Goal: Answer question/provide support: Share knowledge or assist other users

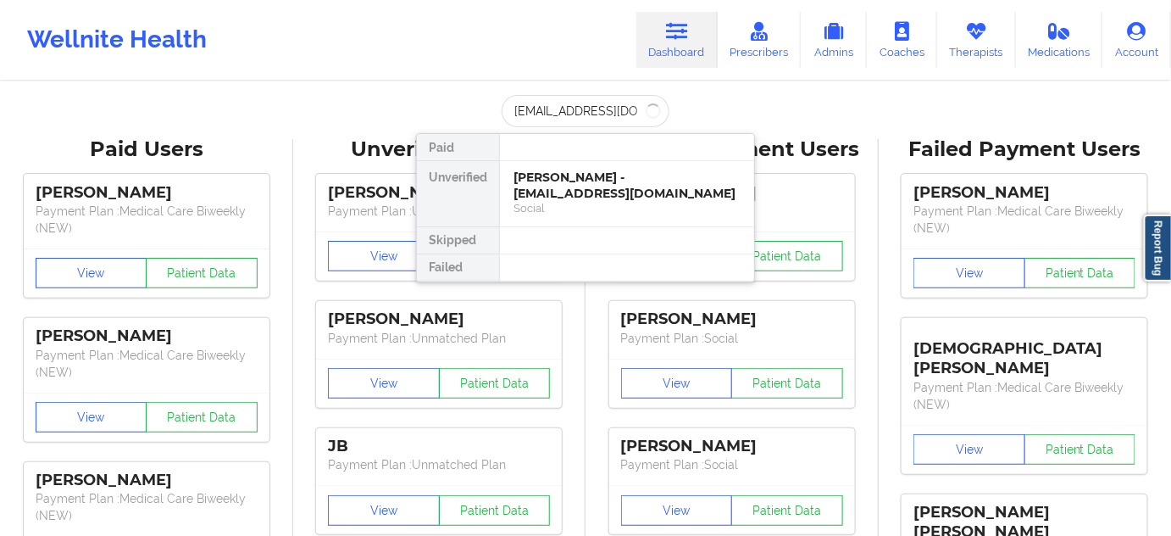
scroll to position [0, 6]
click at [564, 182] on div "[PERSON_NAME] - [EMAIL_ADDRESS][DOMAIN_NAME]" at bounding box center [627, 184] width 227 height 31
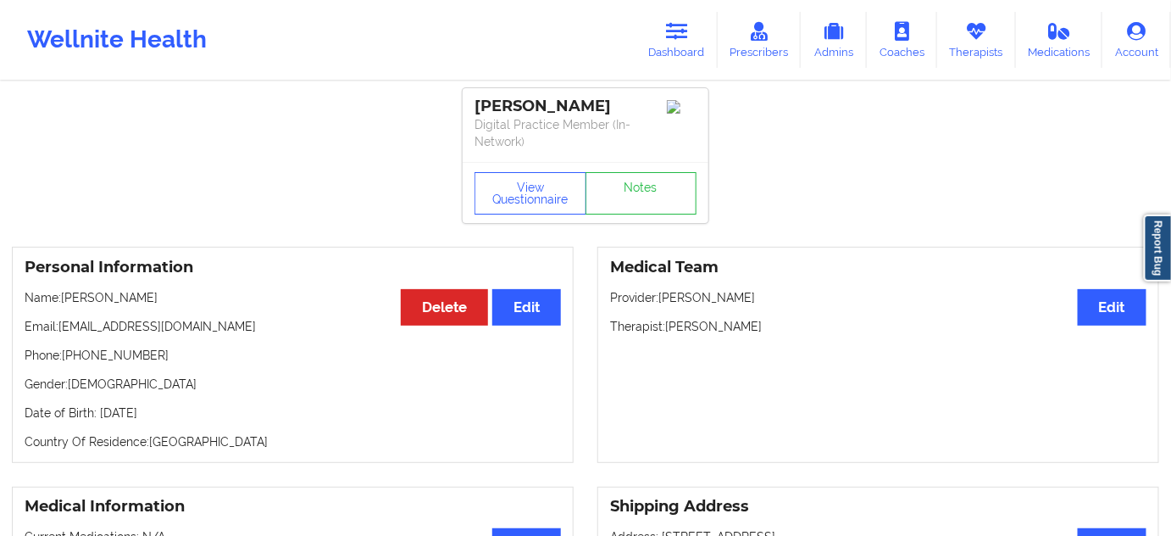
scroll to position [0, 0]
drag, startPoint x: 588, startPoint y: 98, endPoint x: 476, endPoint y: 92, distance: 112.0
click at [476, 92] on div "[PERSON_NAME] Digital Practice Member (In-Network)" at bounding box center [586, 126] width 246 height 74
copy div "[PERSON_NAME]"
click at [648, 185] on link "Notes" at bounding box center [642, 194] width 112 height 42
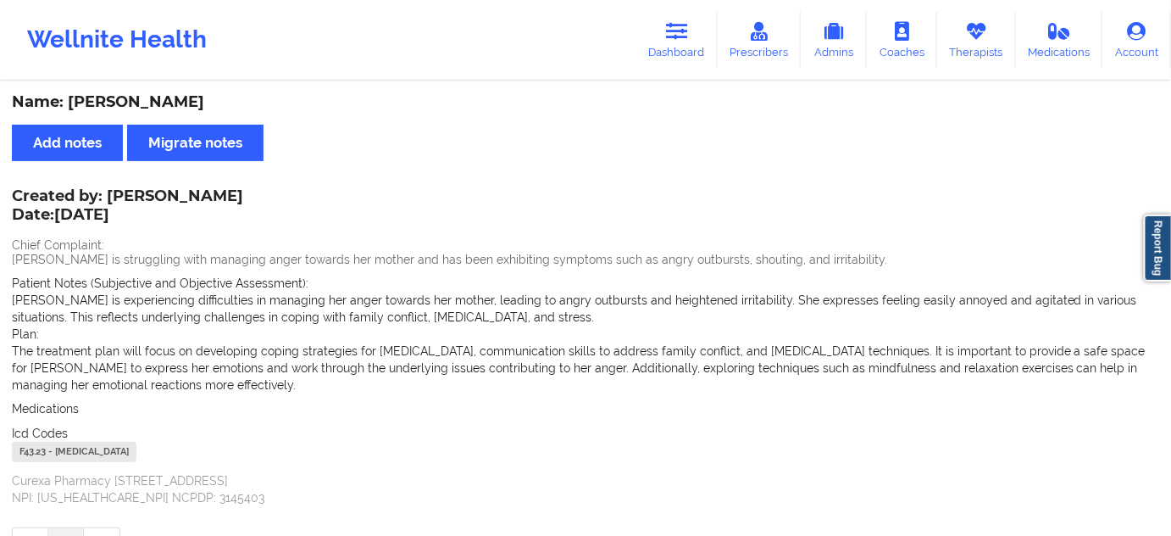
click at [38, 453] on div "F43.23 - [MEDICAL_DATA]" at bounding box center [74, 452] width 125 height 20
copy div "F43.23"
